Goal: Task Accomplishment & Management: Manage account settings

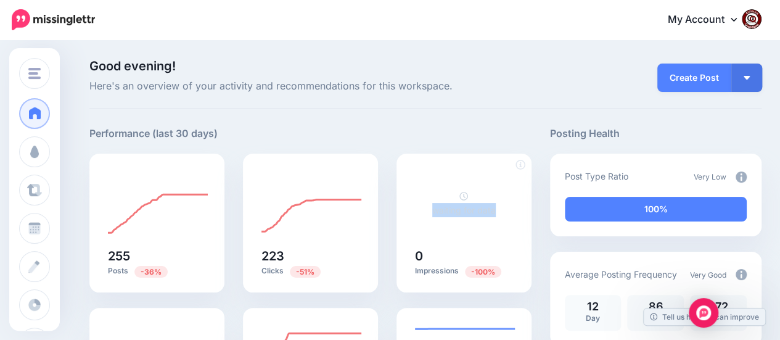
drag, startPoint x: 427, startPoint y: 209, endPoint x: 508, endPoint y: 211, distance: 80.8
click at [508, 211] on div "waiting for data" at bounding box center [464, 203] width 98 height 68
copy link "waiting for data"
click at [702, 315] on img "Open Intercom Messenger" at bounding box center [703, 312] width 16 height 16
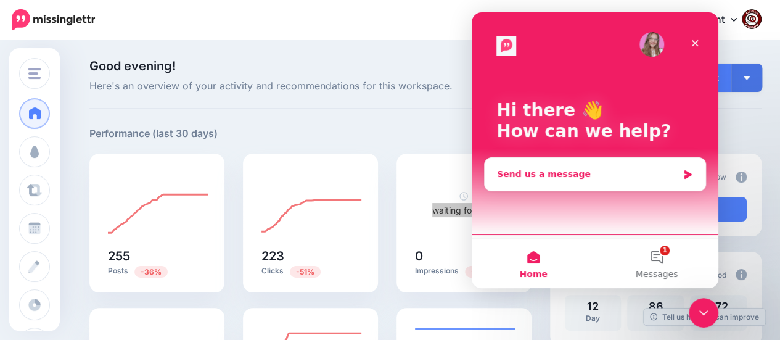
click at [553, 178] on div "Send us a message" at bounding box center [587, 174] width 181 height 13
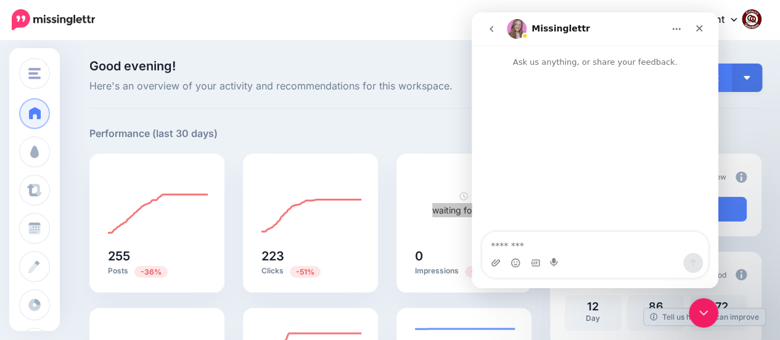
click at [526, 245] on textarea "Message…" at bounding box center [595, 242] width 226 height 21
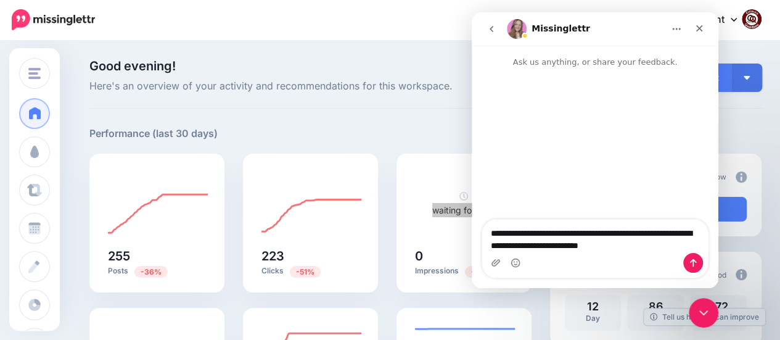
type textarea "**********"
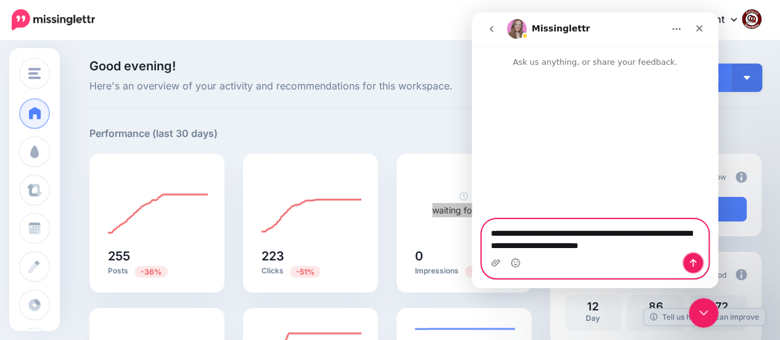
click at [692, 264] on icon "Send a message…" at bounding box center [693, 263] width 10 height 10
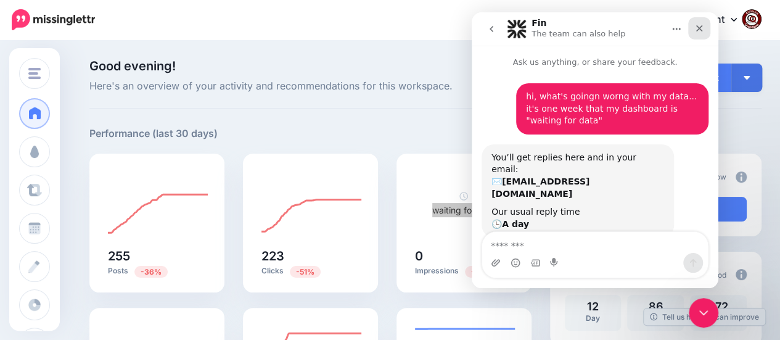
scroll to position [7, 0]
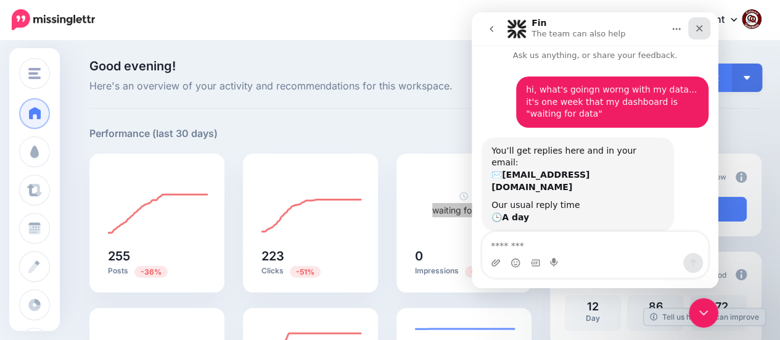
click at [694, 26] on icon "Close" at bounding box center [699, 28] width 10 height 10
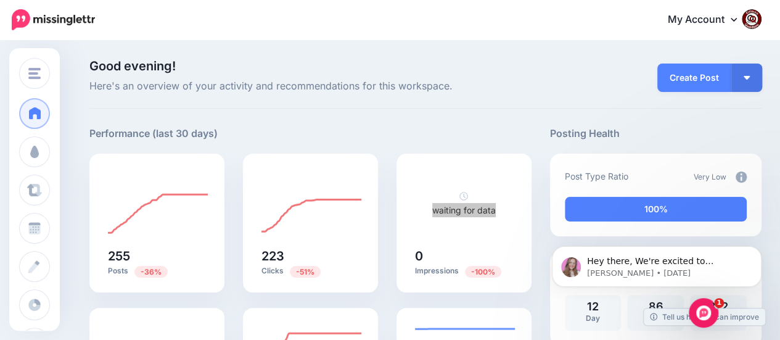
scroll to position [0, 0]
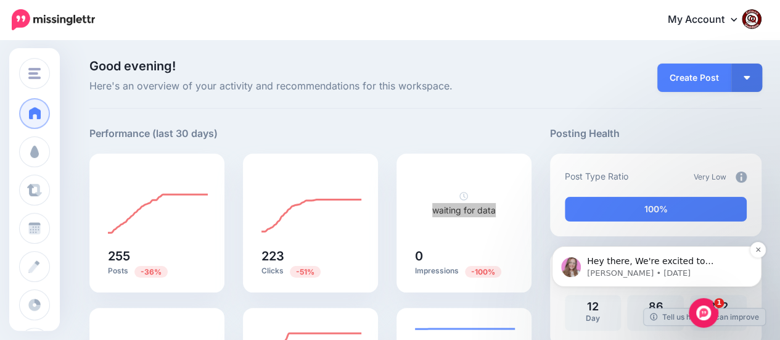
click at [725, 264] on span "Hey there, We're excited to announce our Bluesky integration is just days away!…" at bounding box center [665, 297] width 157 height 83
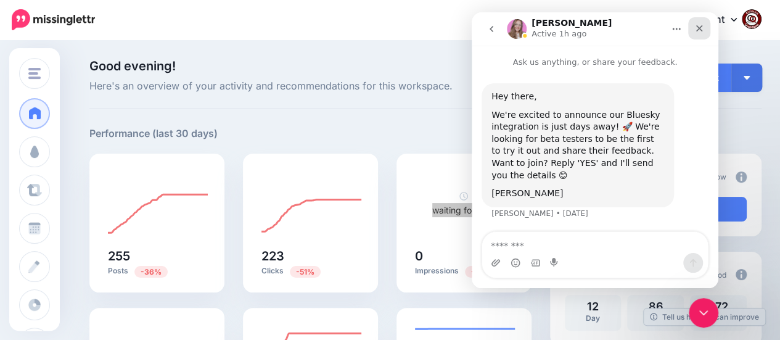
click at [698, 26] on icon "Close" at bounding box center [699, 28] width 10 height 10
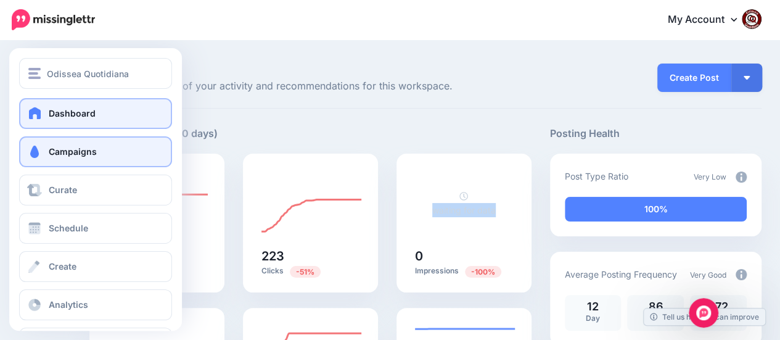
click at [57, 151] on span "Campaigns" at bounding box center [73, 151] width 48 height 10
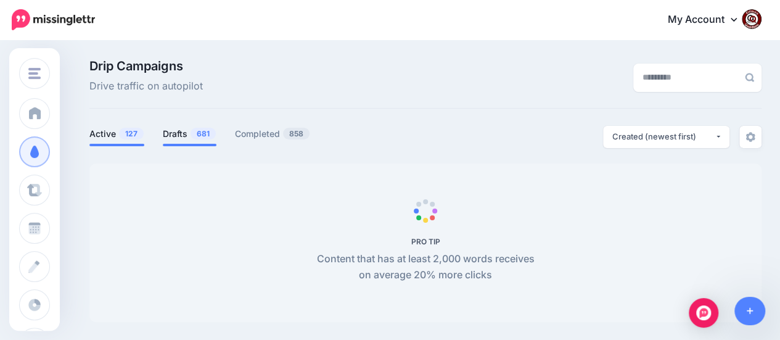
click at [190, 133] on span "681" at bounding box center [202, 134] width 25 height 12
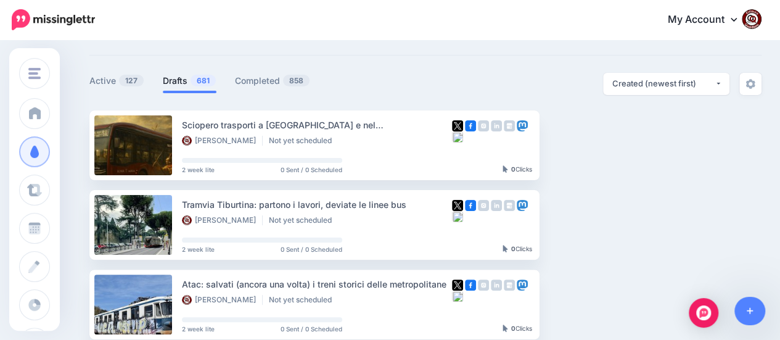
scroll to position [62, 0]
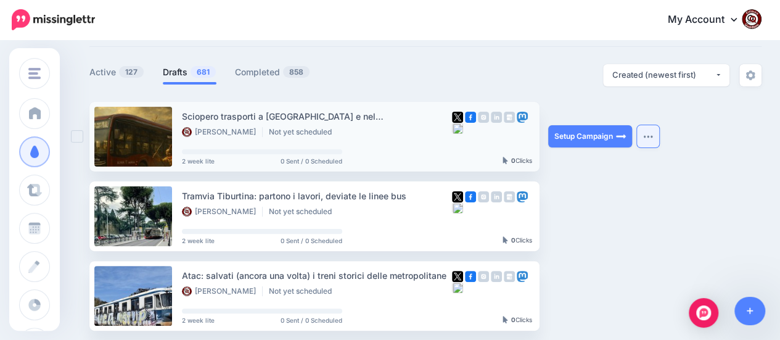
click at [645, 132] on button "button" at bounding box center [648, 136] width 22 height 22
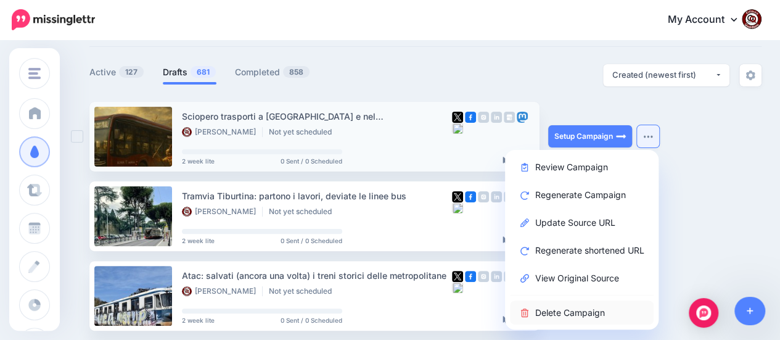
click at [561, 306] on link "Delete Campaign" at bounding box center [582, 312] width 144 height 24
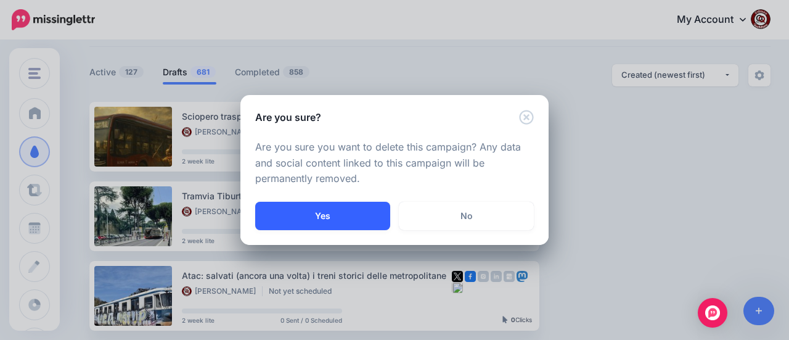
click at [365, 214] on button "Yes" at bounding box center [322, 216] width 135 height 28
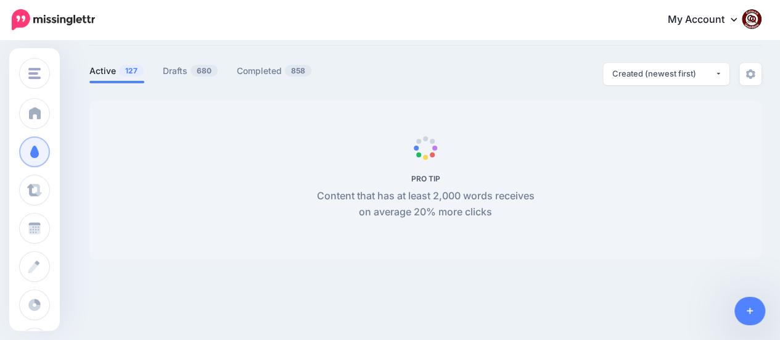
scroll to position [63, 0]
click at [186, 74] on link "Drafts 680" at bounding box center [190, 70] width 55 height 15
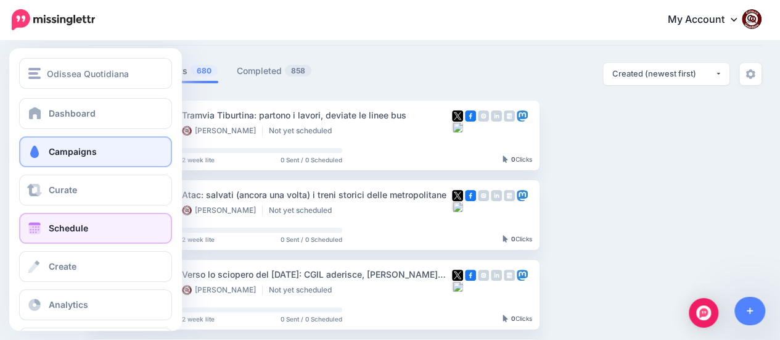
click at [67, 226] on span "Schedule" at bounding box center [68, 227] width 39 height 10
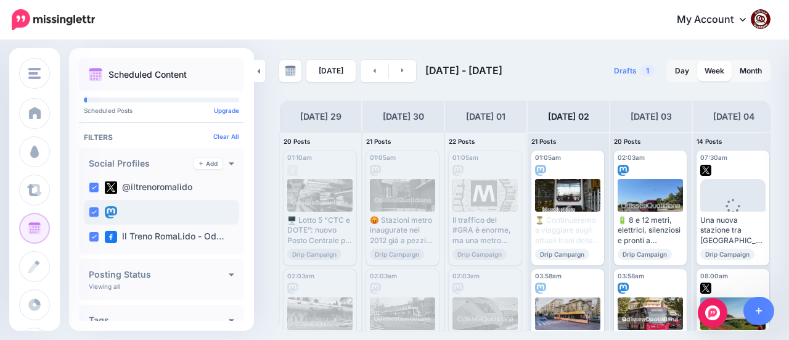
click at [94, 211] on ins at bounding box center [94, 212] width 10 height 10
